Goal: Transaction & Acquisition: Purchase product/service

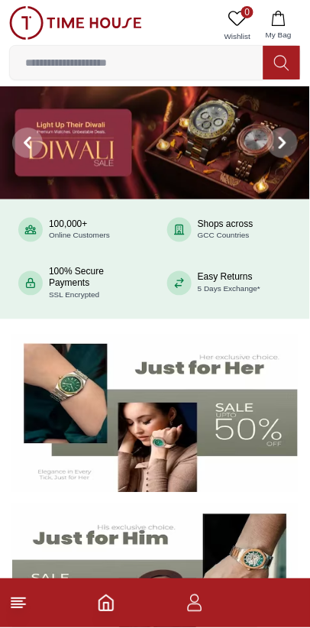
click at [60, 57] on input at bounding box center [137, 62] width 254 height 31
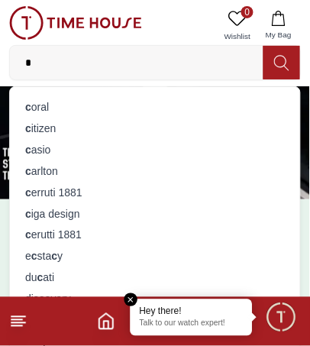
type input "*"
click at [44, 148] on div "c asio" at bounding box center [155, 149] width 272 height 21
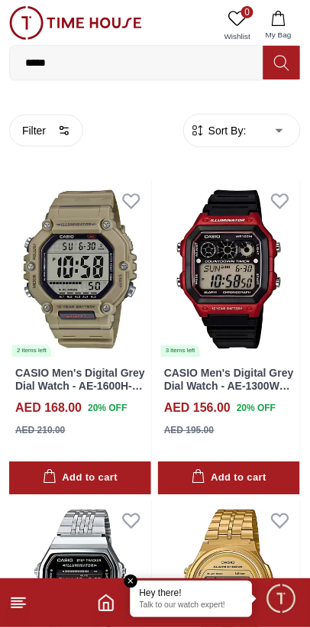
click at [49, 135] on button "Filter" at bounding box center [46, 131] width 74 height 32
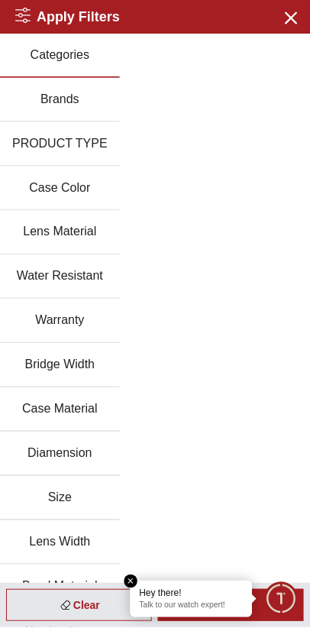
click at [47, 183] on button "Case Color" at bounding box center [60, 189] width 120 height 44
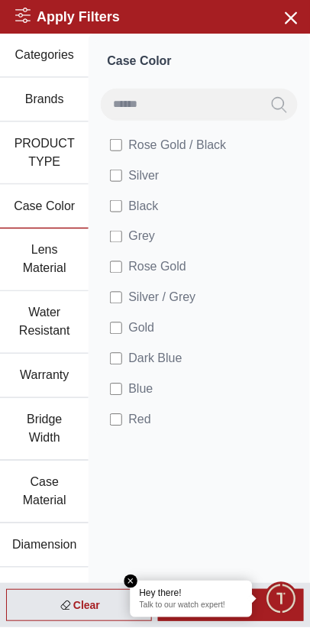
click at [178, 268] on span "Rose Gold" at bounding box center [157, 267] width 58 height 18
click at [282, 102] on icon "Search" at bounding box center [279, 105] width 15 height 18
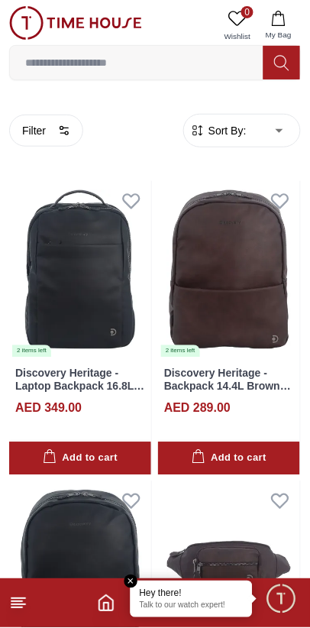
click at [62, 64] on input at bounding box center [137, 62] width 254 height 31
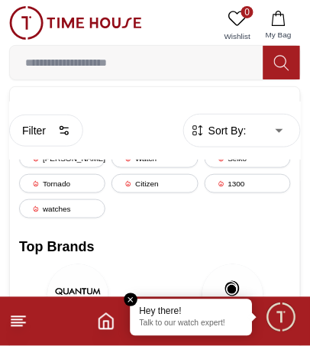
click at [16, 326] on line at bounding box center [16, 326] width 11 height 0
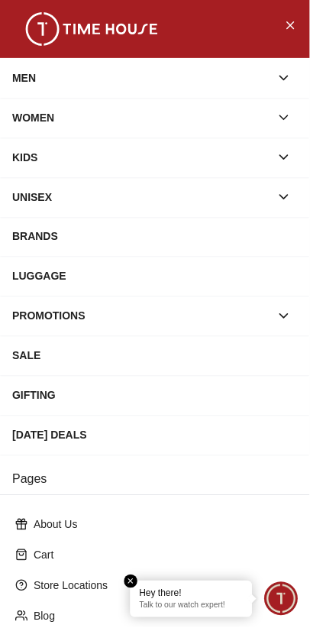
click at [33, 118] on div "WOMEN" at bounding box center [141, 118] width 258 height 28
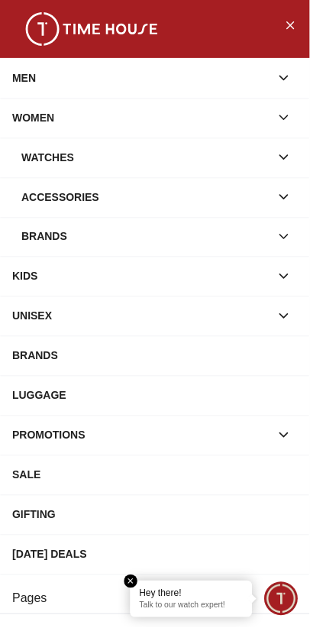
click at [33, 156] on div "Watches" at bounding box center [145, 158] width 249 height 28
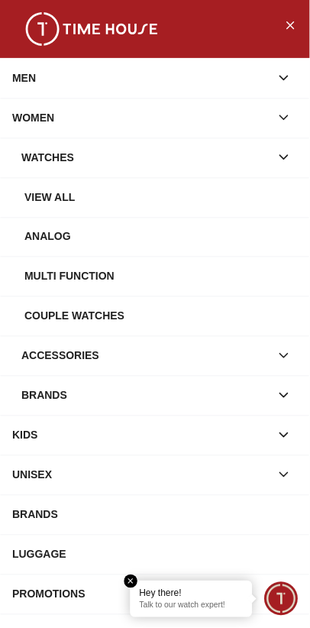
click at [282, 162] on icon "button" at bounding box center [284, 157] width 15 height 15
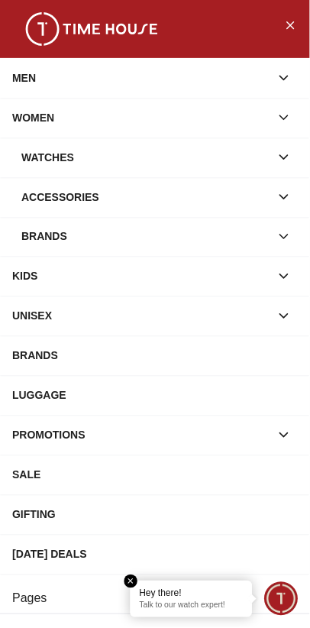
click at [284, 162] on icon "button" at bounding box center [284, 157] width 15 height 15
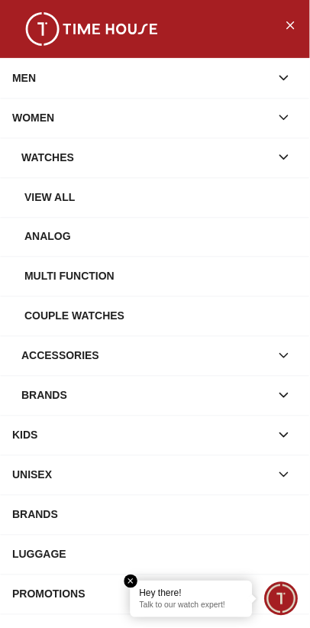
click at [247, 229] on div "Analog" at bounding box center [161, 237] width 274 height 28
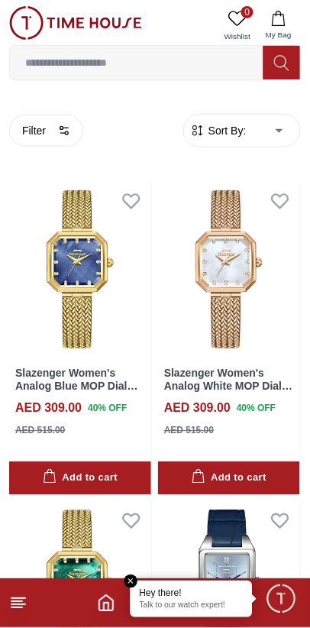
click at [47, 128] on button "Filter" at bounding box center [46, 131] width 74 height 32
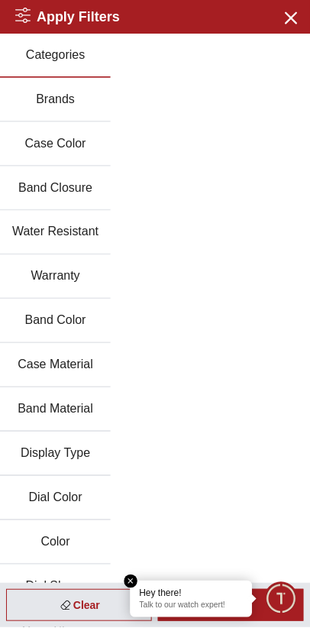
click at [90, 456] on button "Display Type" at bounding box center [55, 455] width 111 height 44
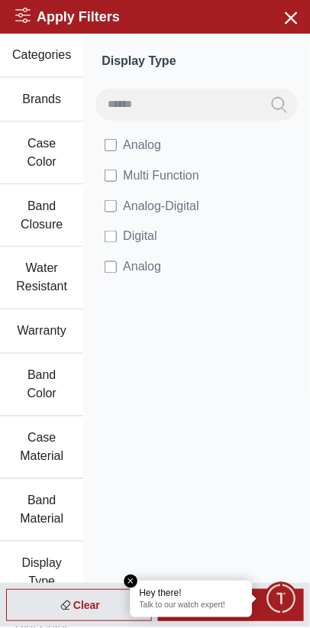
scroll to position [263, 0]
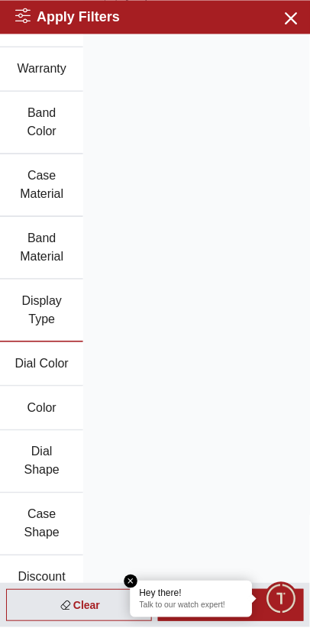
click at [137, 577] on div "Display Type Analog Multi Function Analog-Digital Digital Analog" at bounding box center [196, 186] width 227 height 830
click at [131, 580] on em "Close tooltip" at bounding box center [132, 583] width 14 height 14
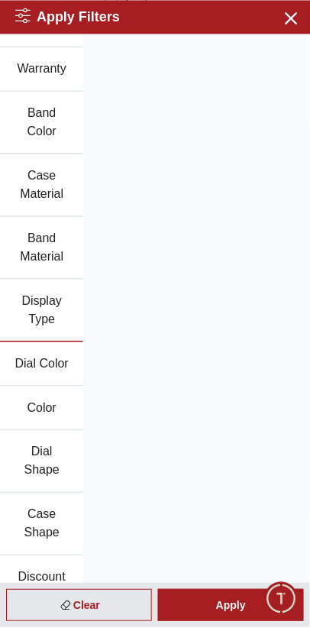
click at [241, 608] on div "Apply" at bounding box center [231, 606] width 146 height 32
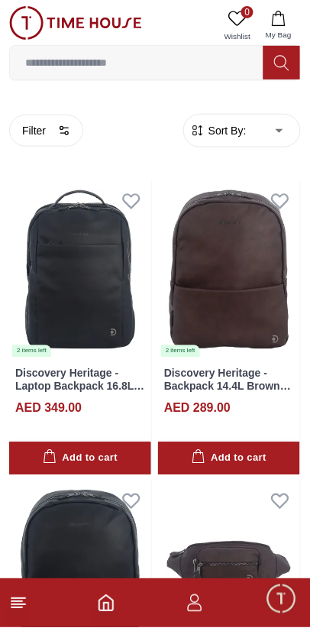
click at [47, 143] on button "Filter" at bounding box center [46, 131] width 74 height 32
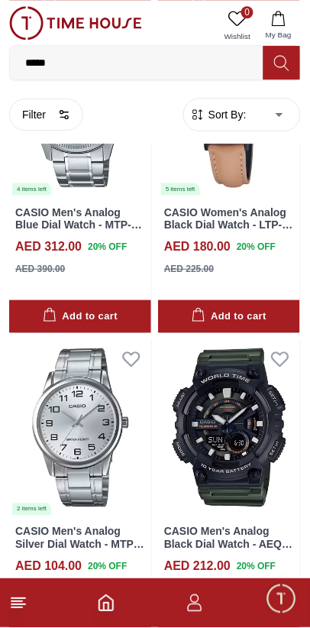
scroll to position [5957, 0]
